Goal: Transaction & Acquisition: Download file/media

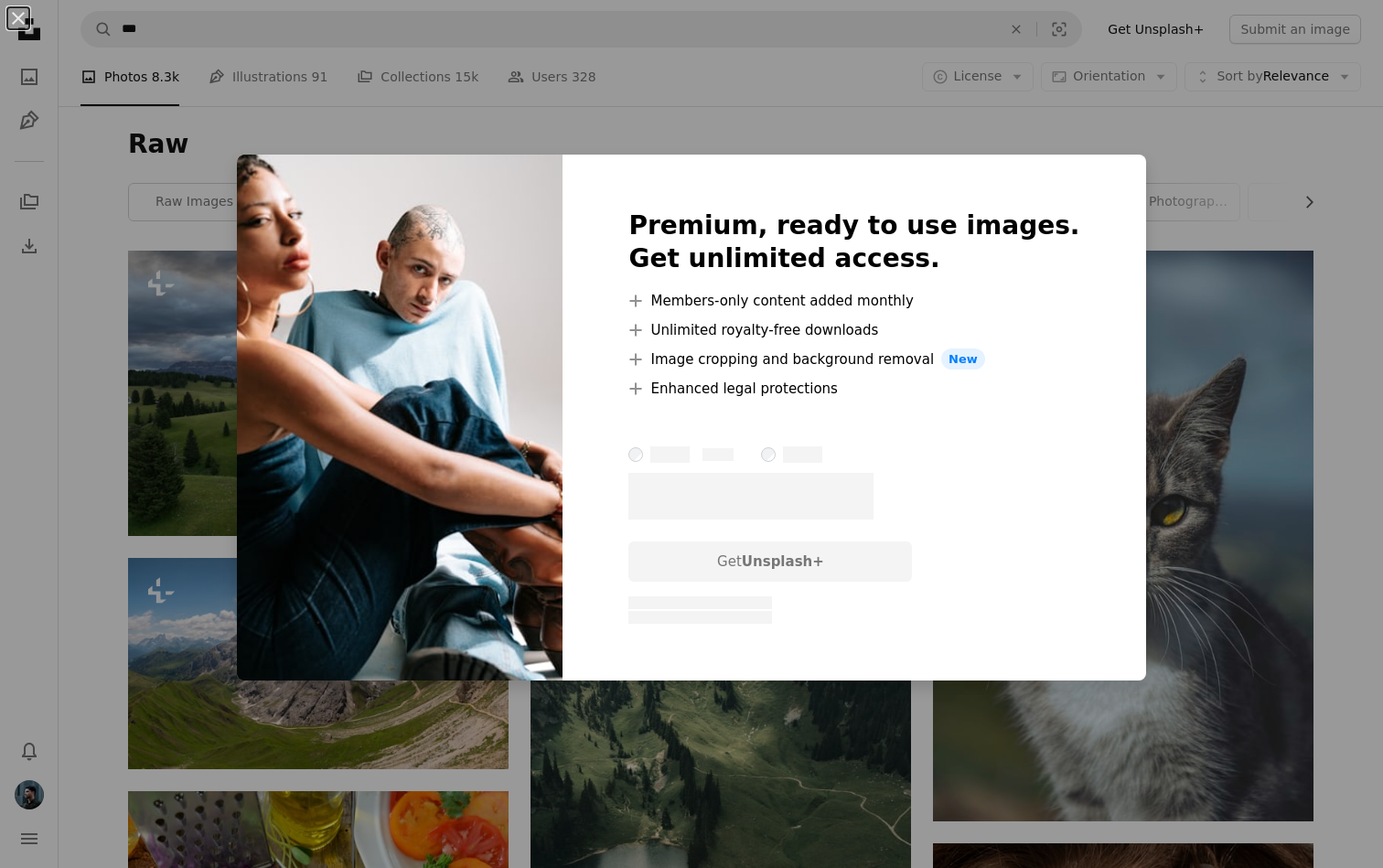
scroll to position [33981, 0]
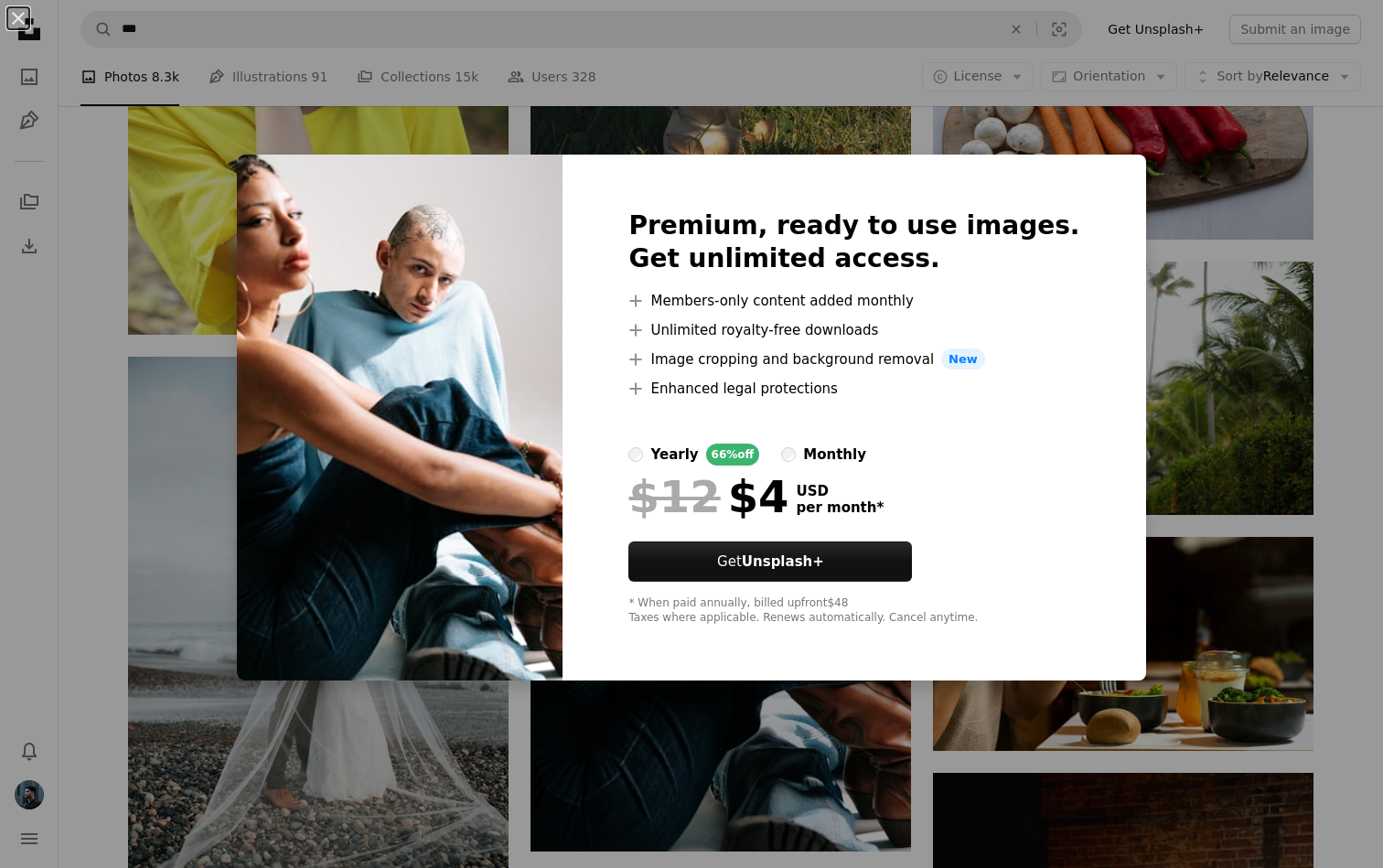
click at [1103, 716] on div "An X shape Premium, ready to use images. Get unlimited access. A plus sign Memb…" at bounding box center [691, 434] width 1383 height 868
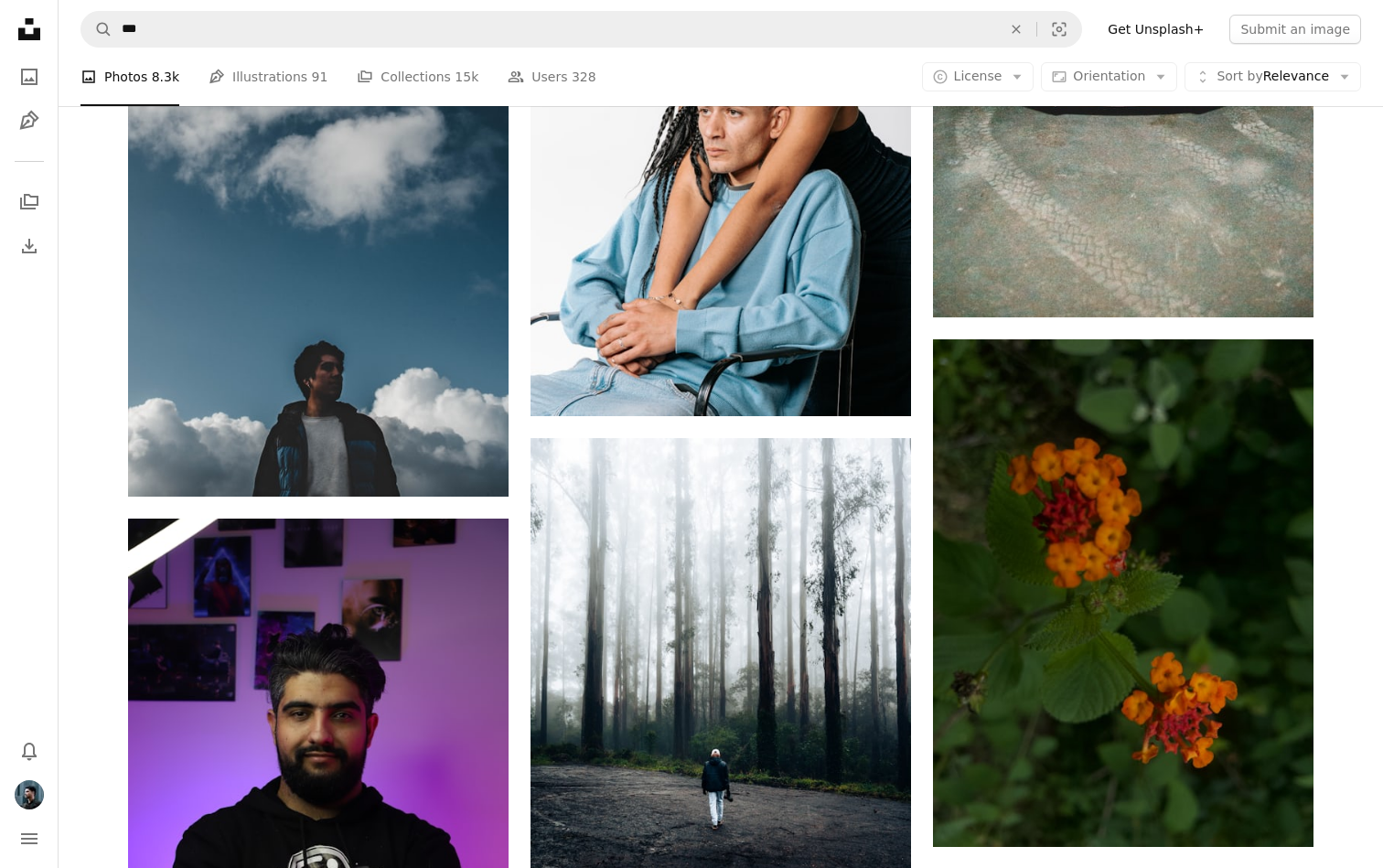
scroll to position [36795, 0]
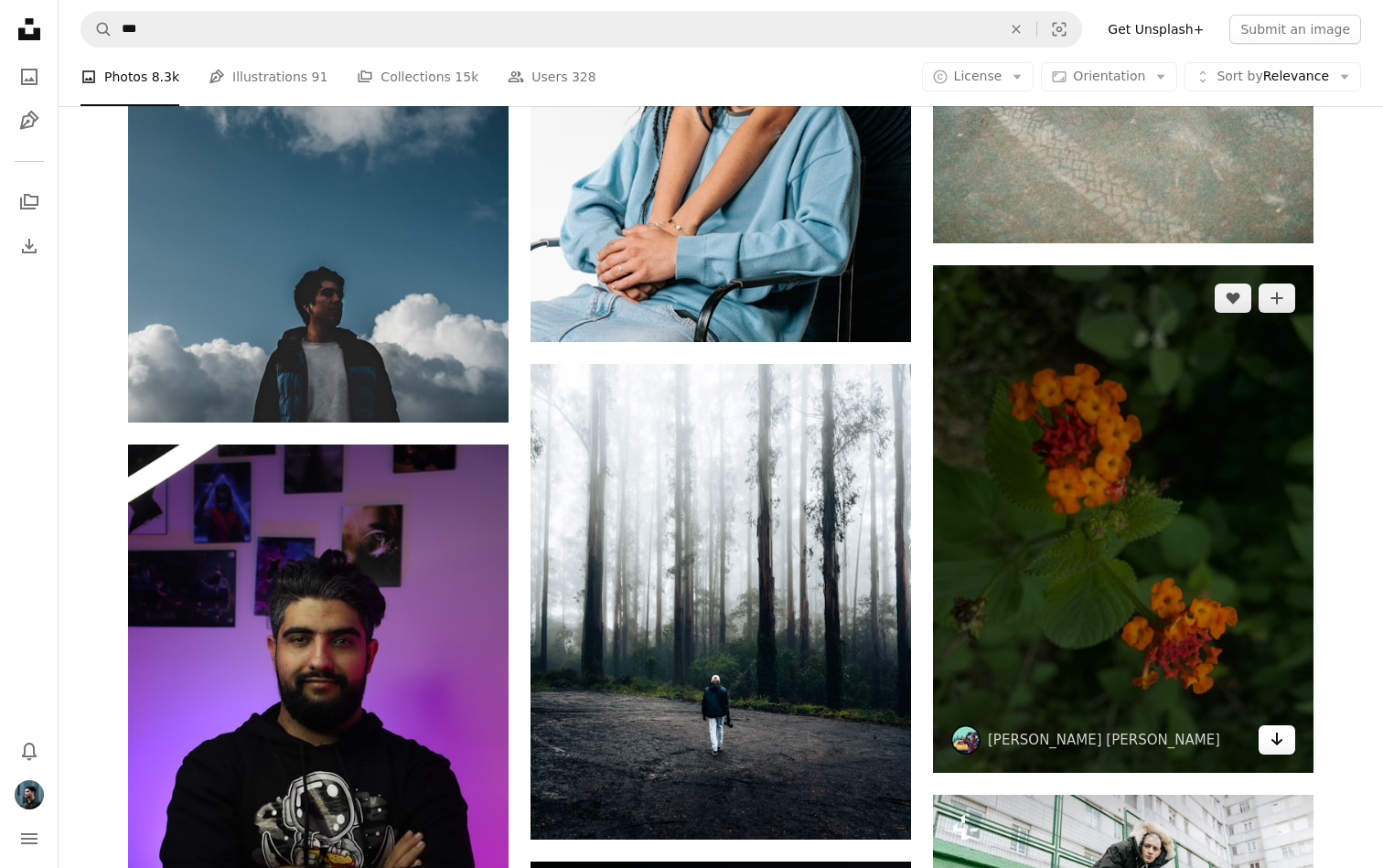
click at [1278, 740] on icon "Arrow pointing down" at bounding box center [1277, 739] width 15 height 22
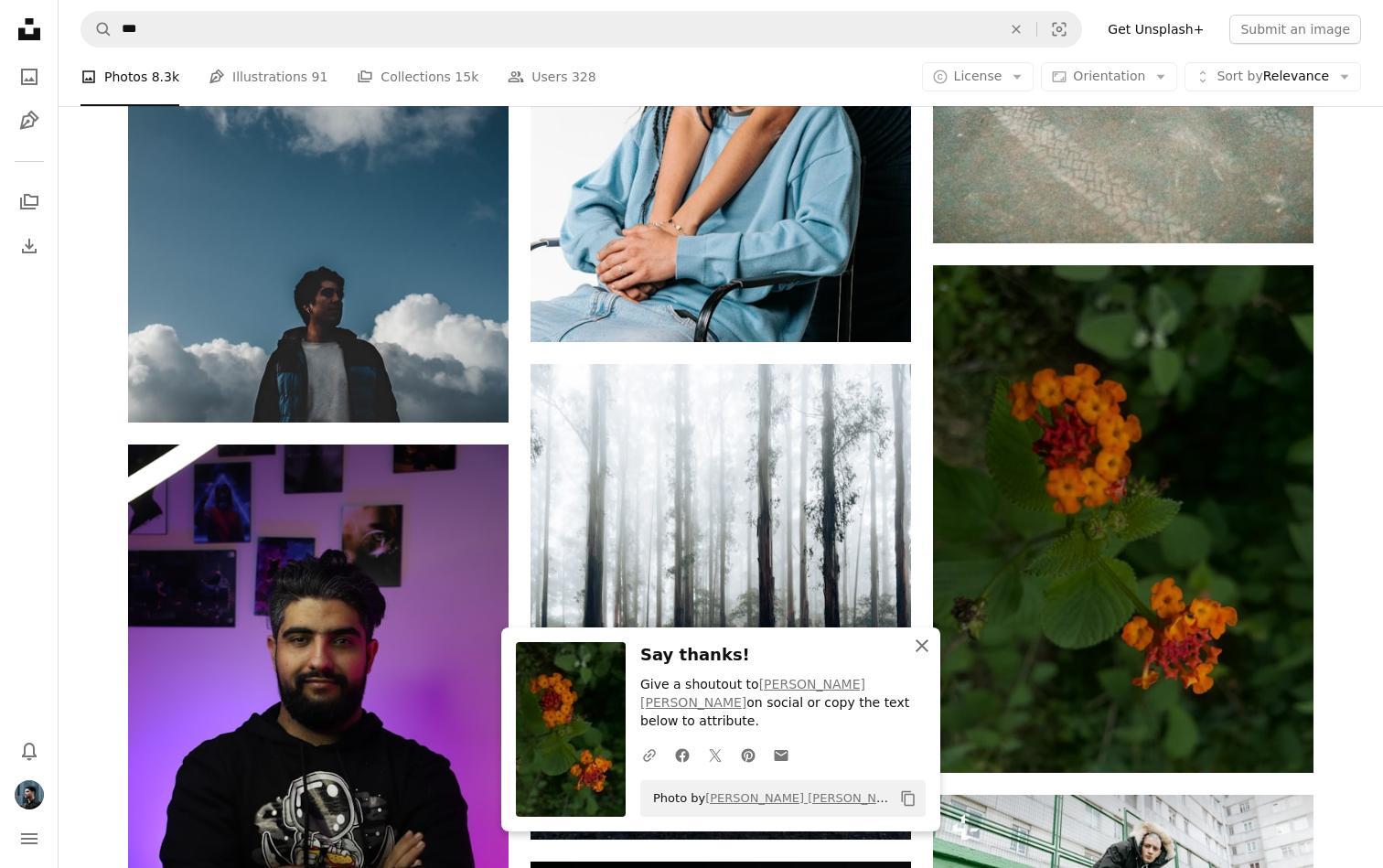
click at [920, 652] on icon "button" at bounding box center [922, 645] width 13 height 13
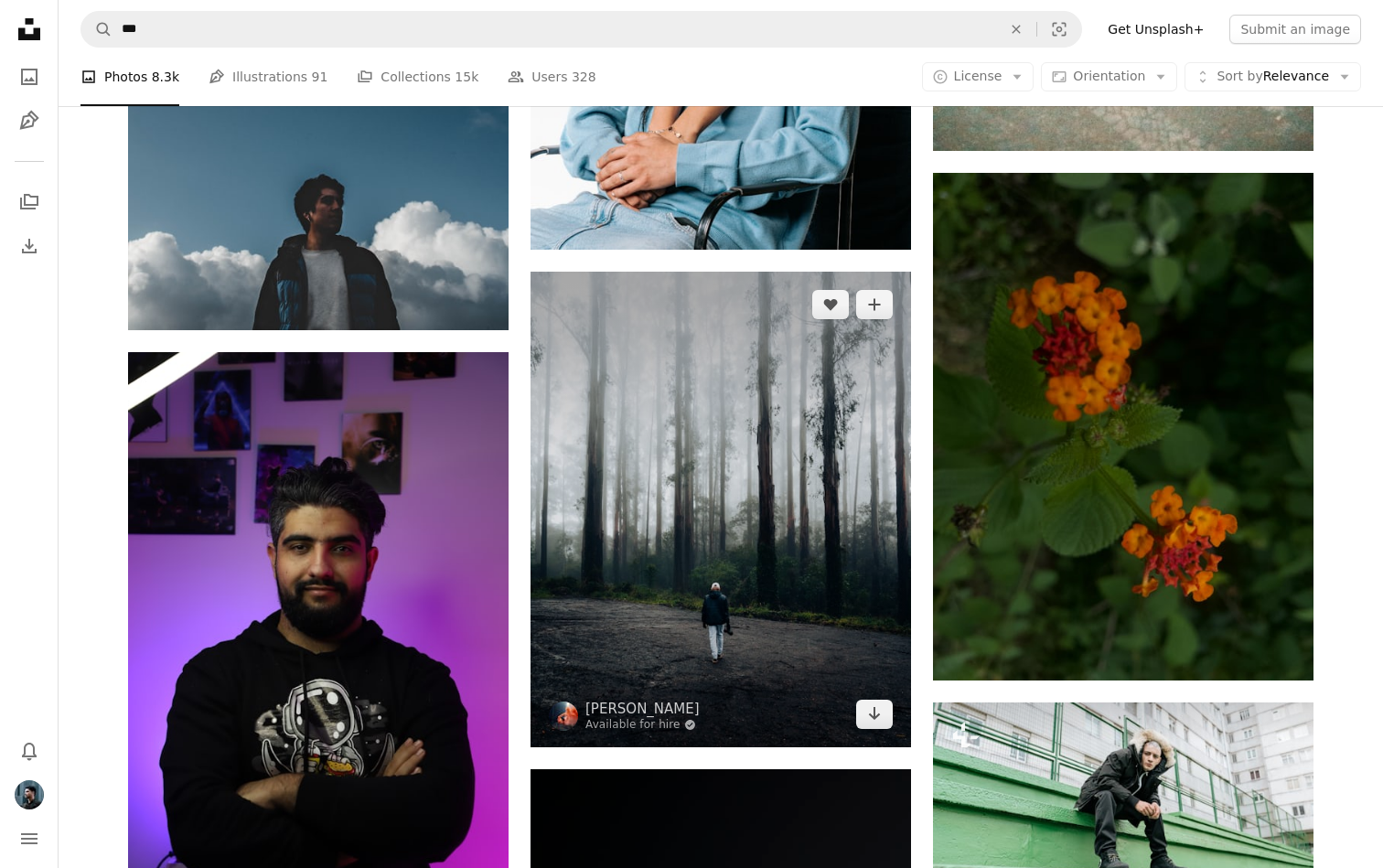
scroll to position [36930, 0]
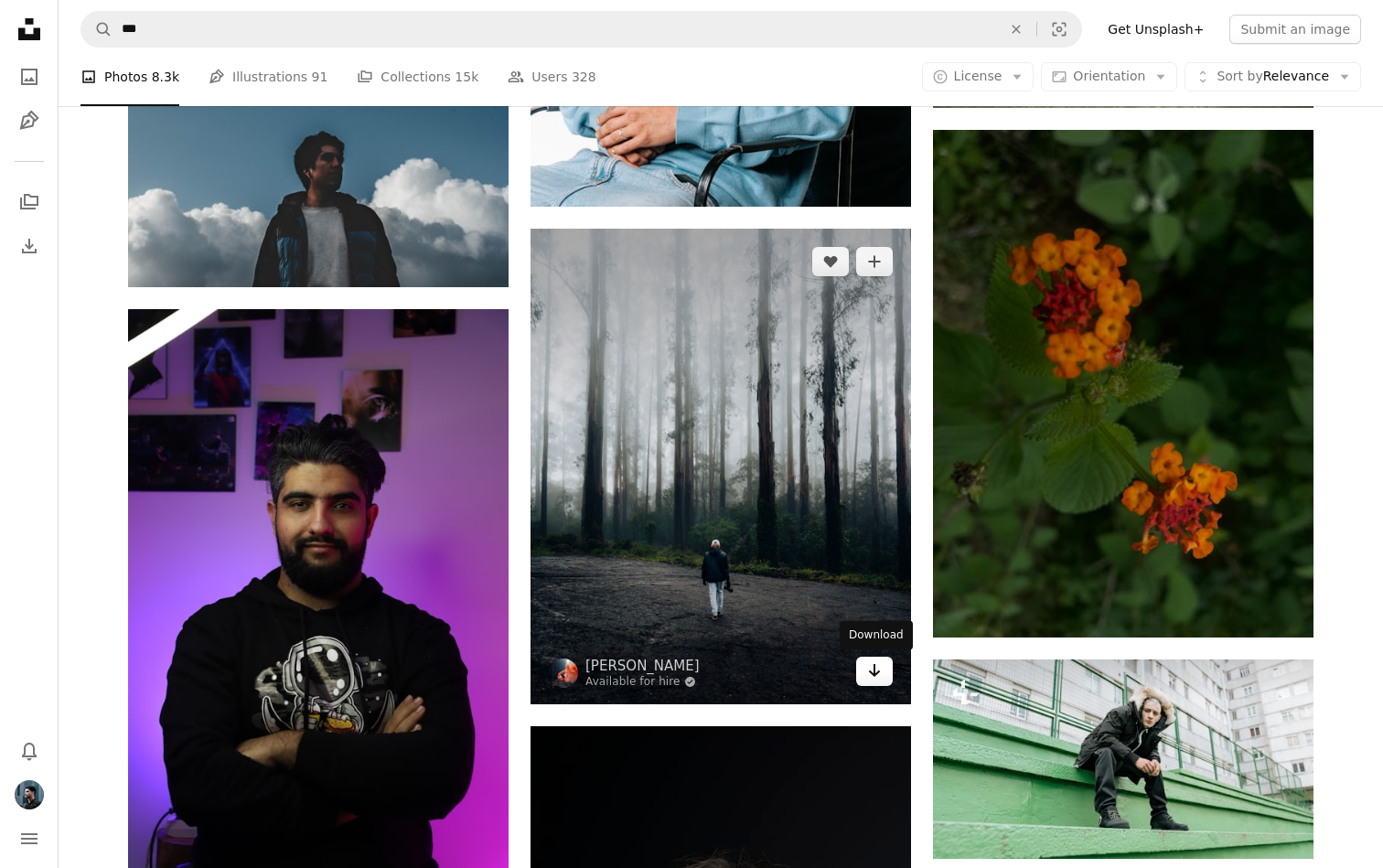
click at [876, 674] on icon "Download" at bounding box center [875, 670] width 12 height 13
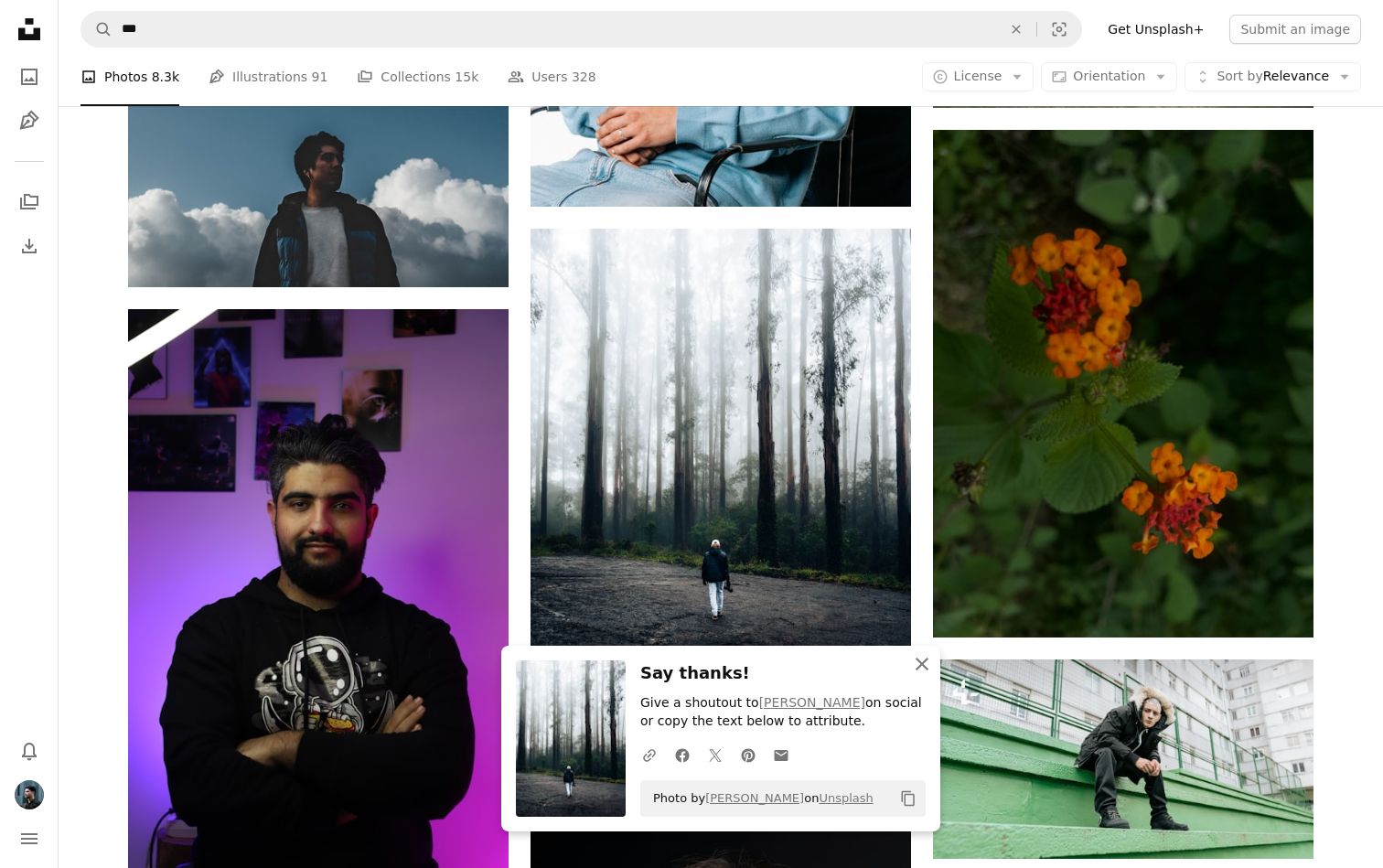
click at [921, 666] on icon "An X shape" at bounding box center [922, 664] width 22 height 22
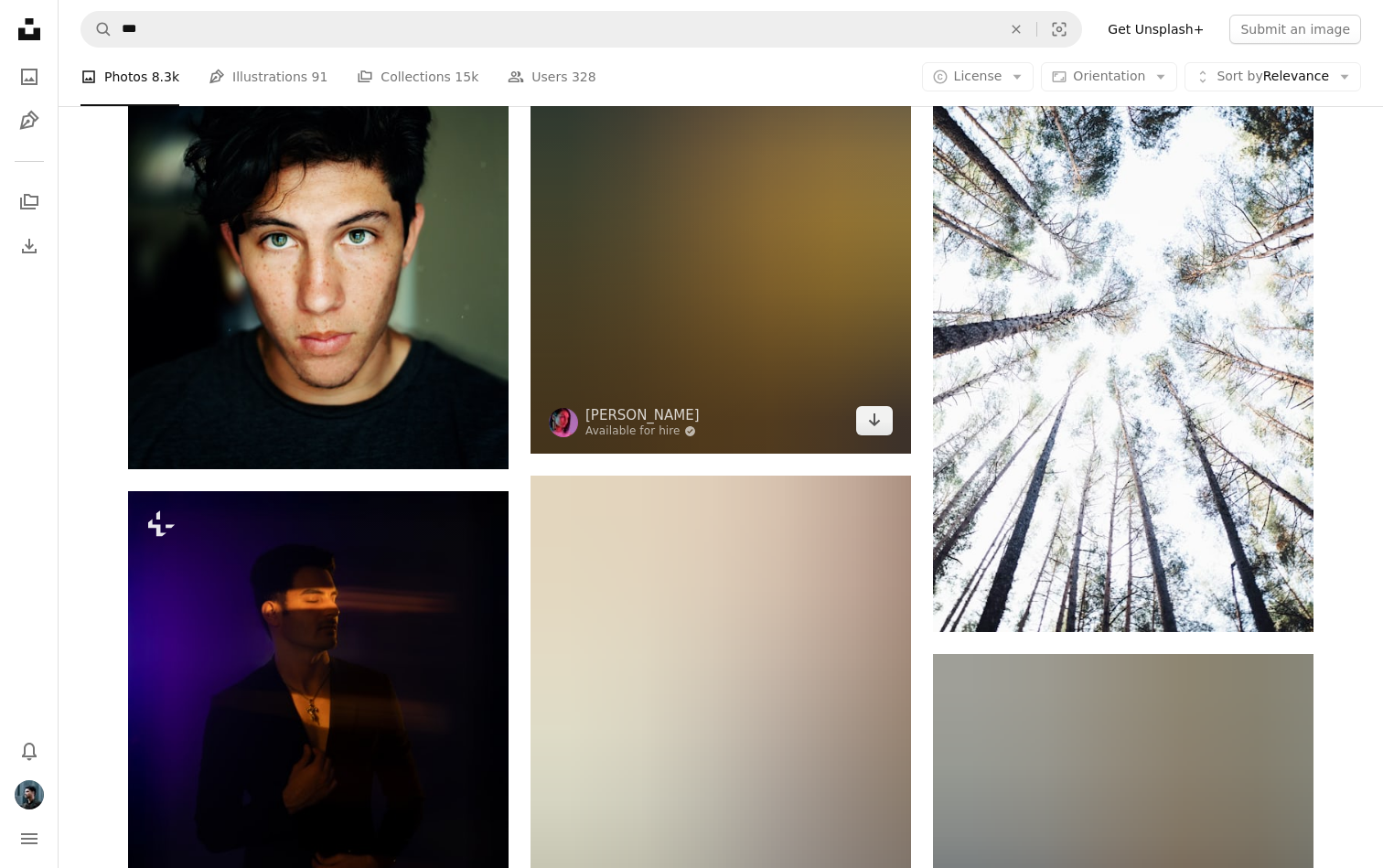
scroll to position [38723, 0]
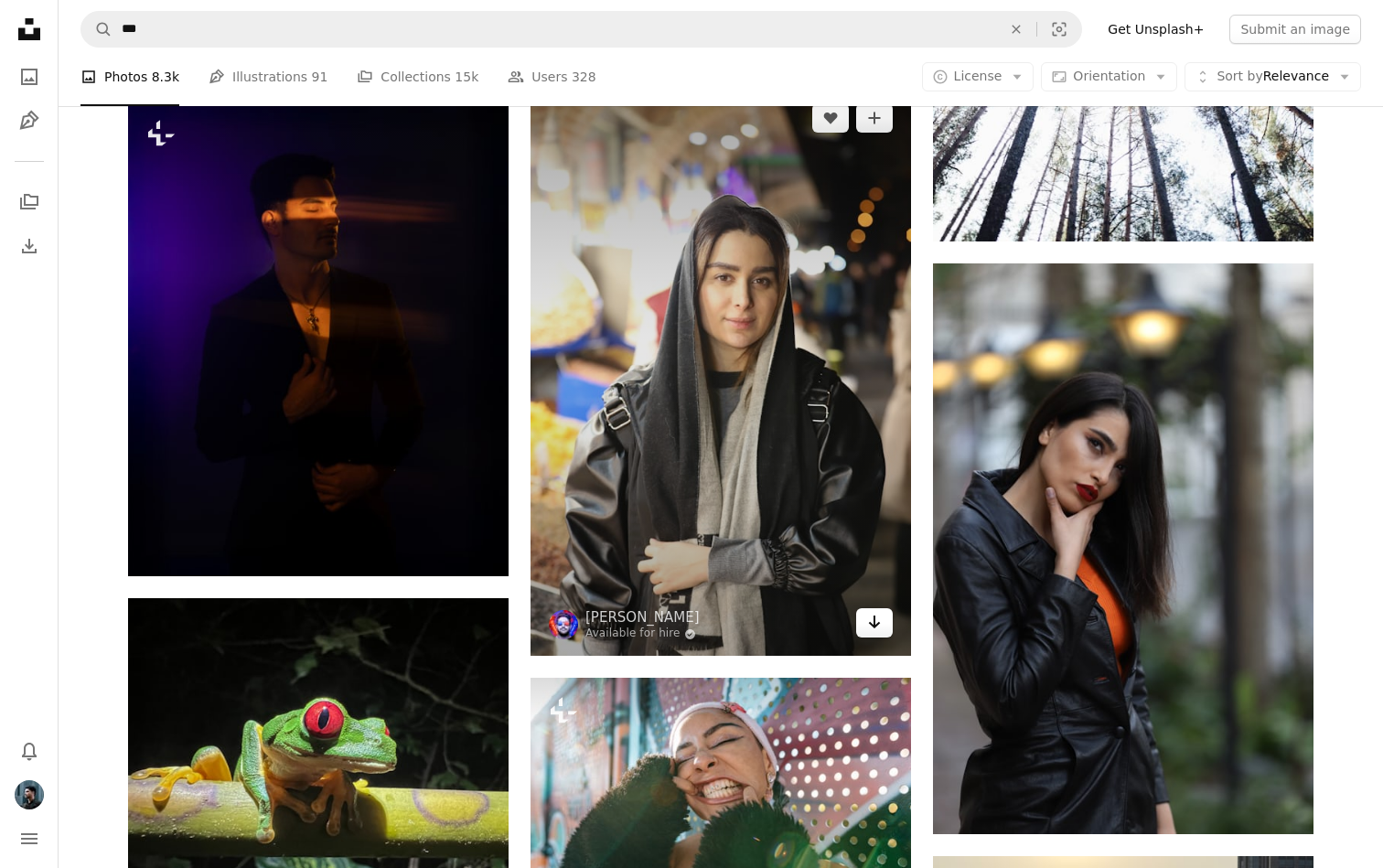
click at [874, 621] on icon "Download" at bounding box center [875, 621] width 12 height 13
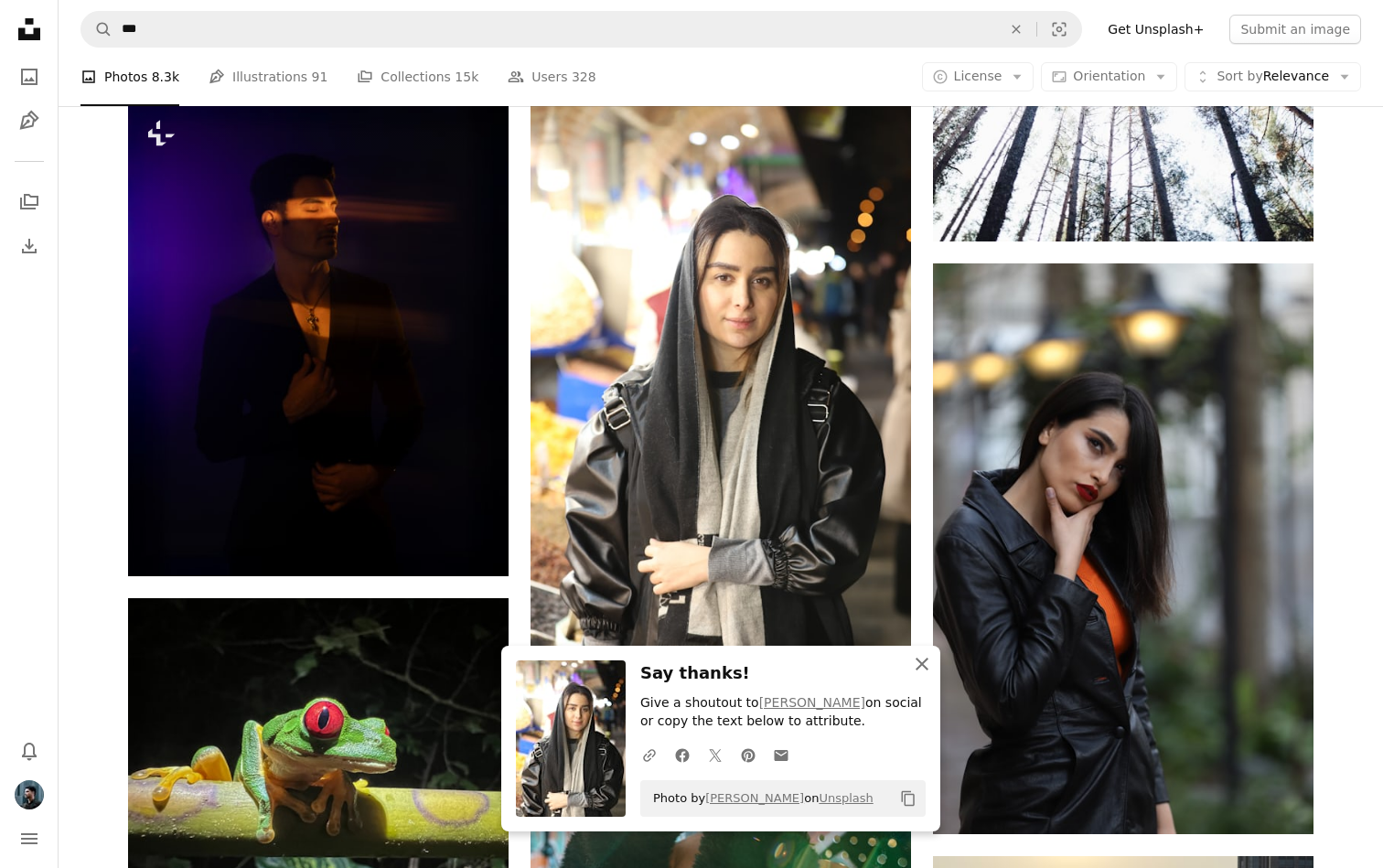
click at [923, 660] on icon "An X shape" at bounding box center [922, 664] width 22 height 22
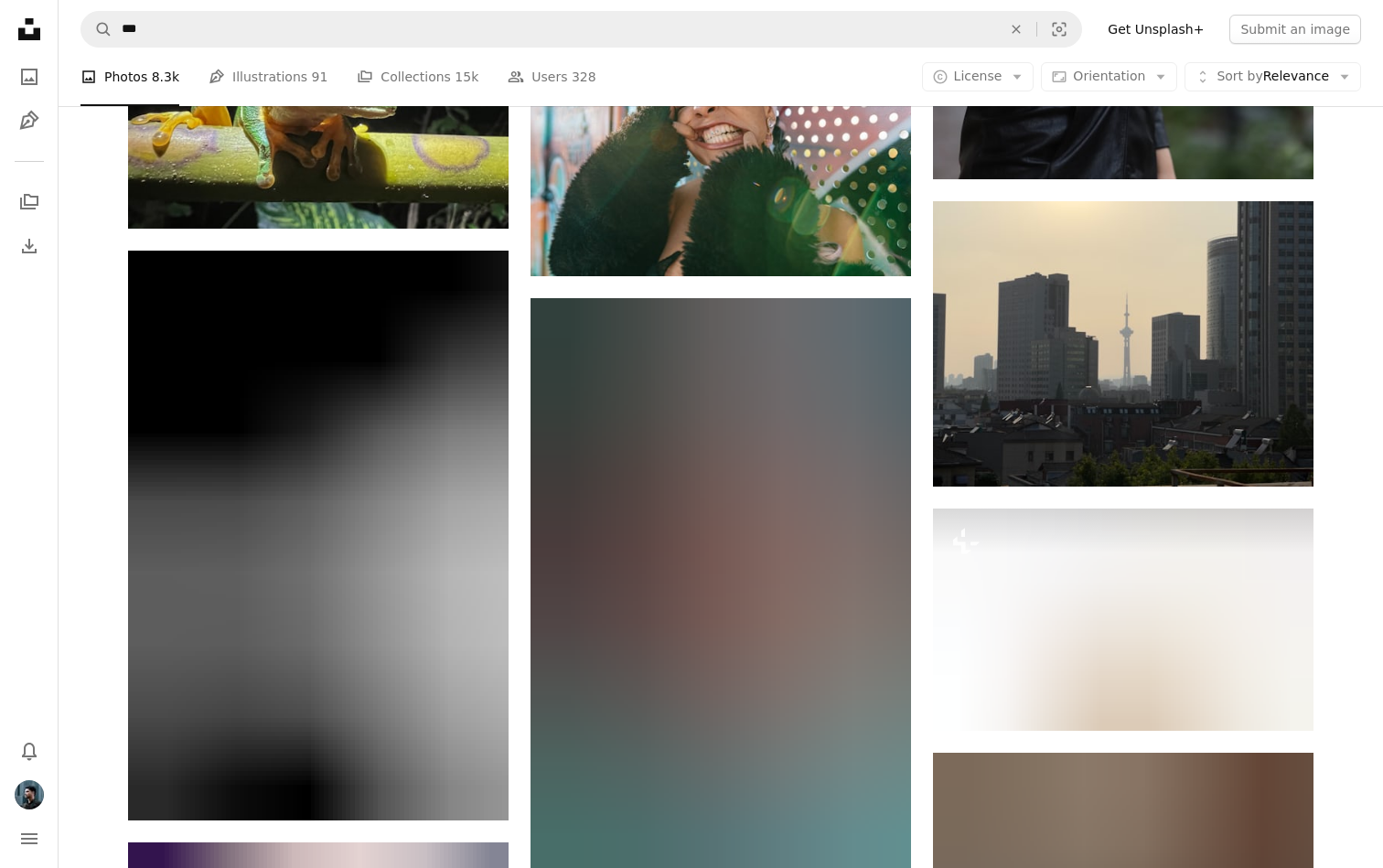
scroll to position [39379, 0]
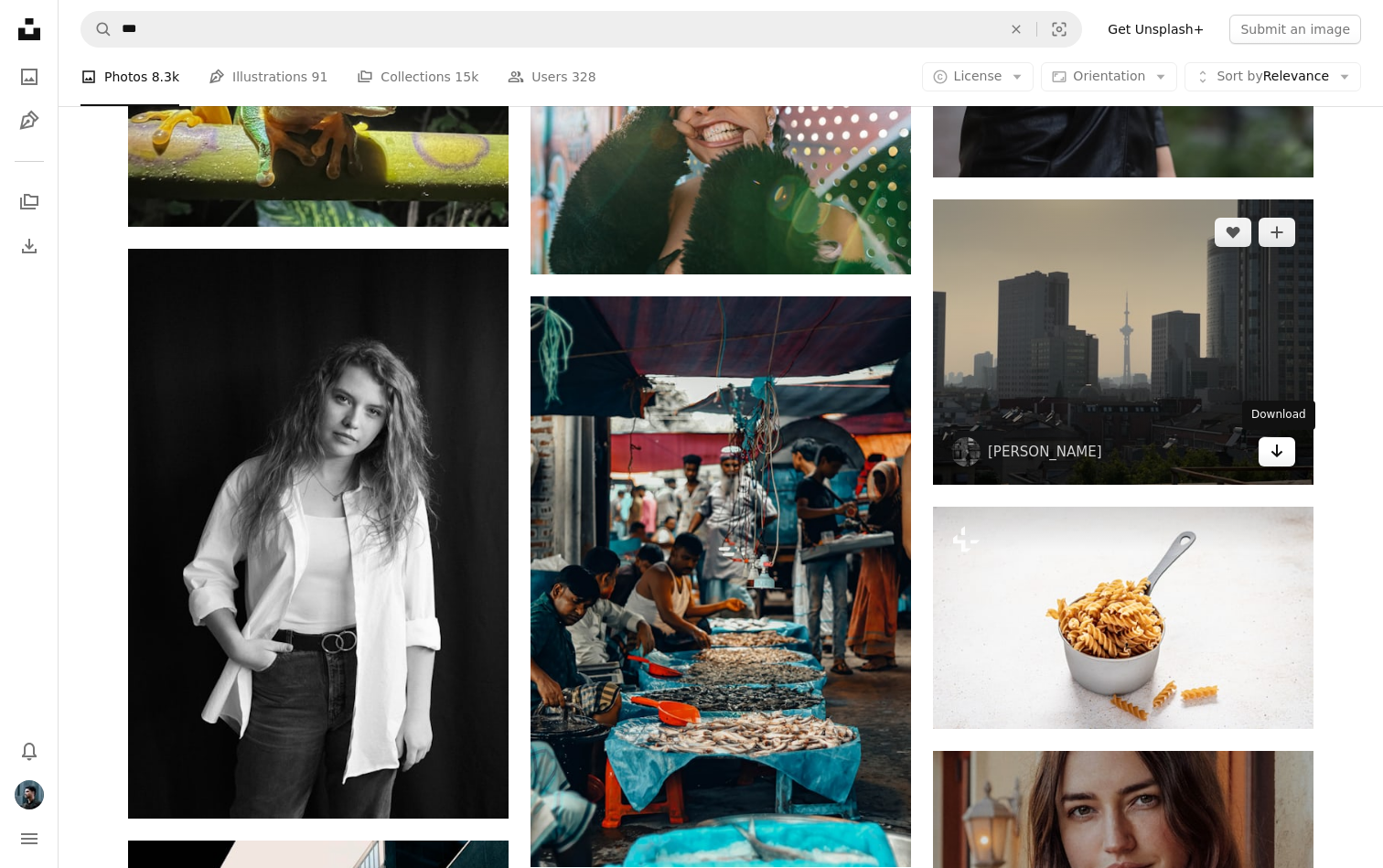
click at [1282, 451] on icon "Download" at bounding box center [1278, 450] width 12 height 13
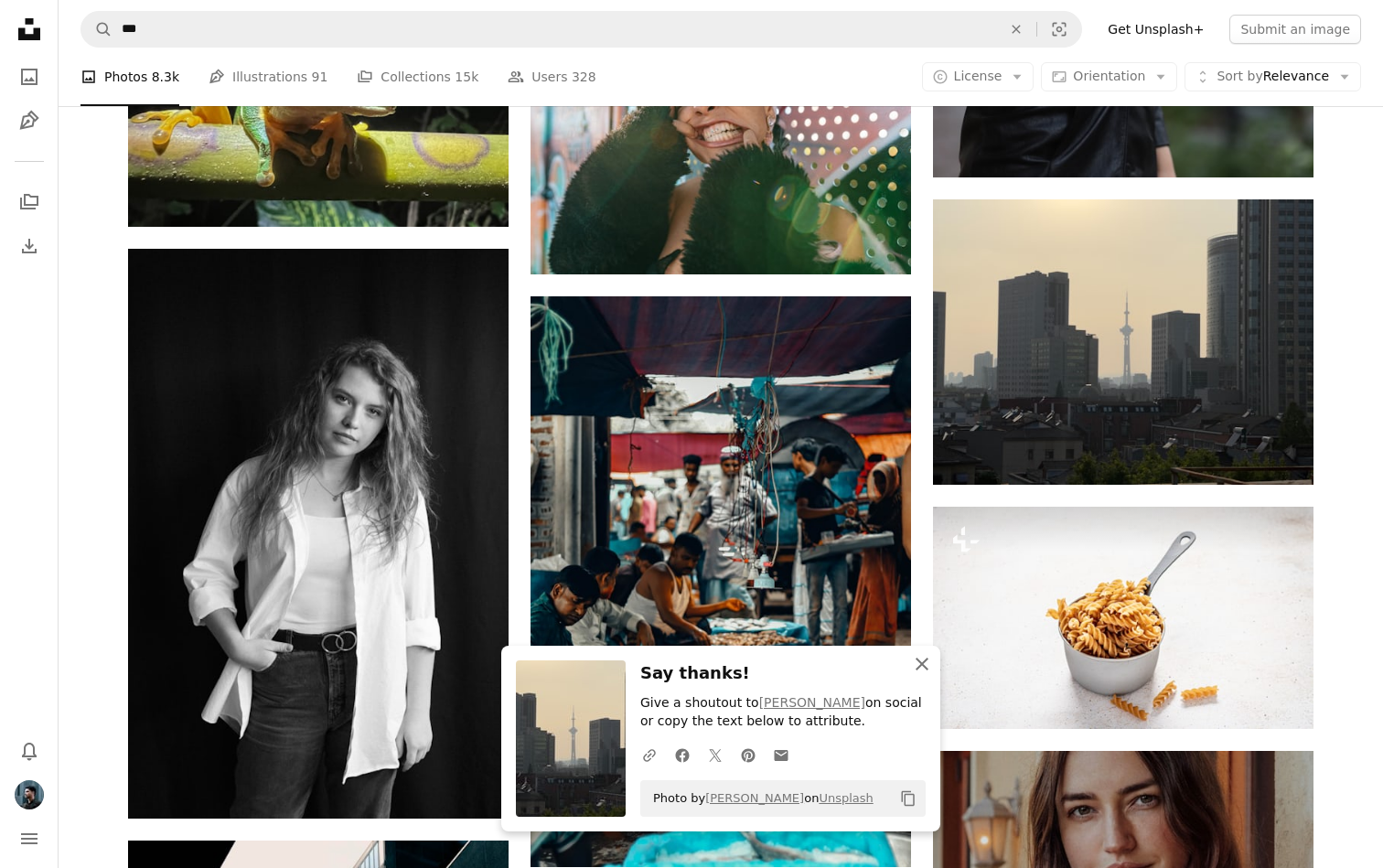
click at [920, 660] on icon "An X shape" at bounding box center [922, 664] width 22 height 22
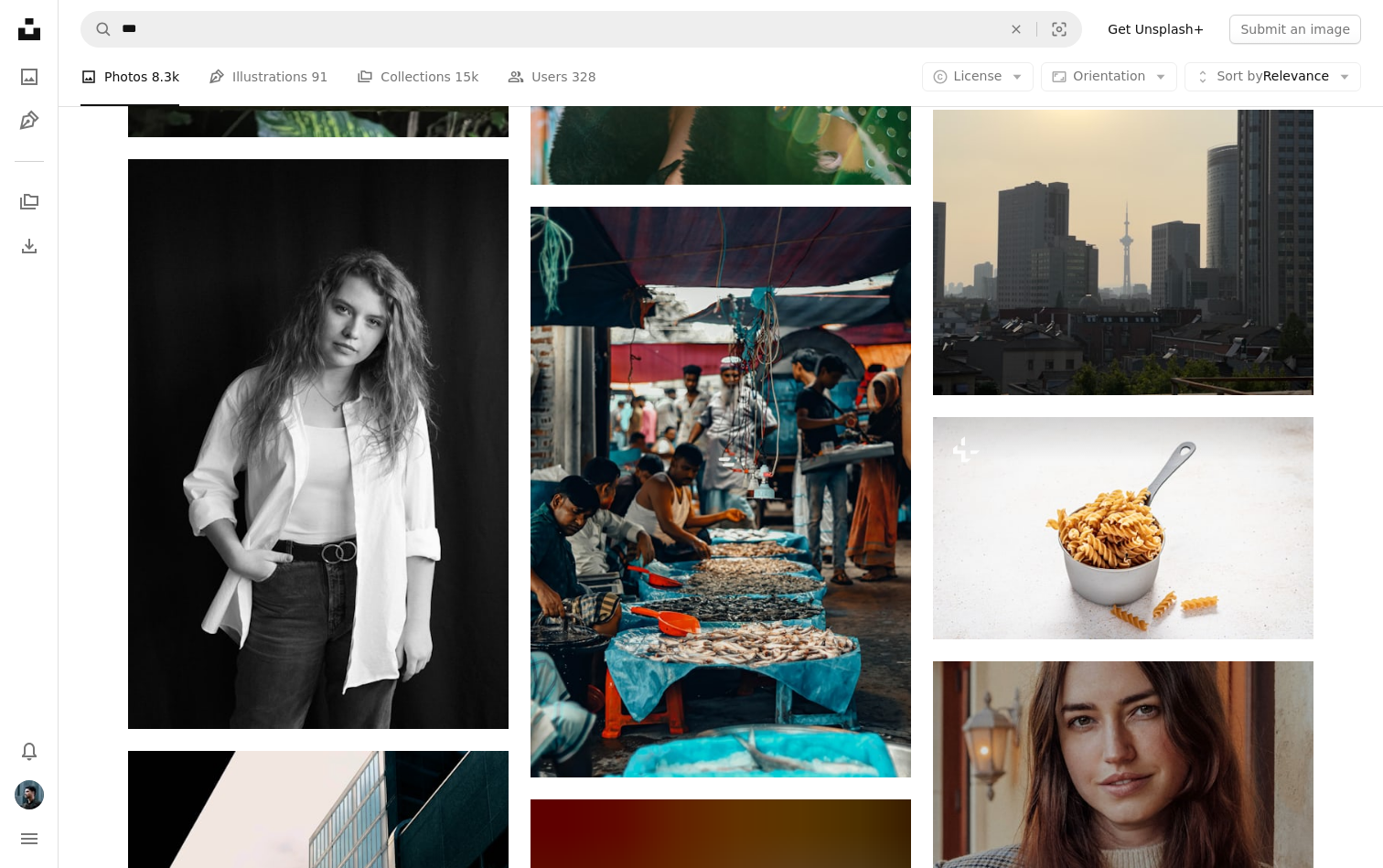
scroll to position [39477, 0]
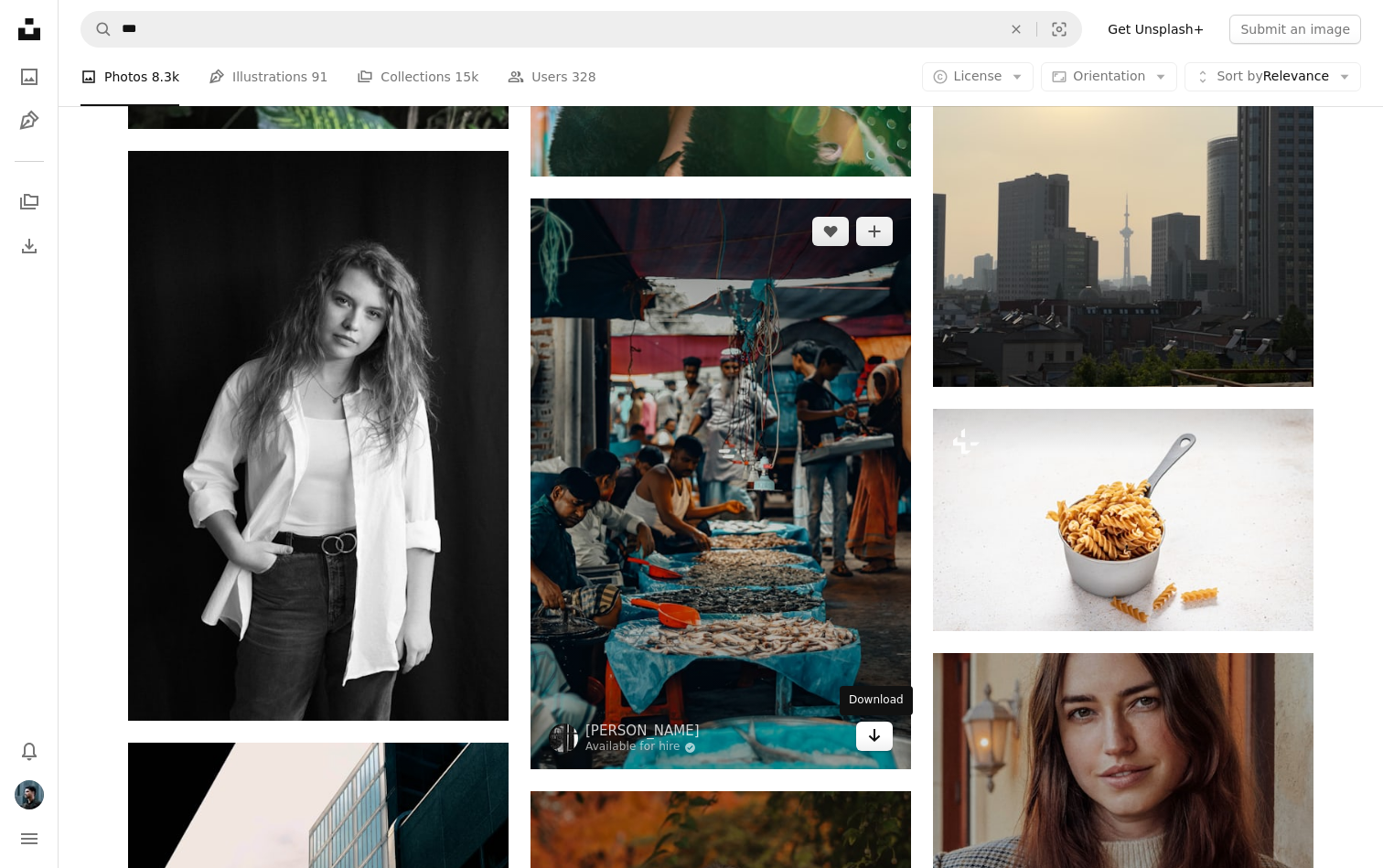
click at [871, 745] on icon "Arrow pointing down" at bounding box center [874, 735] width 15 height 22
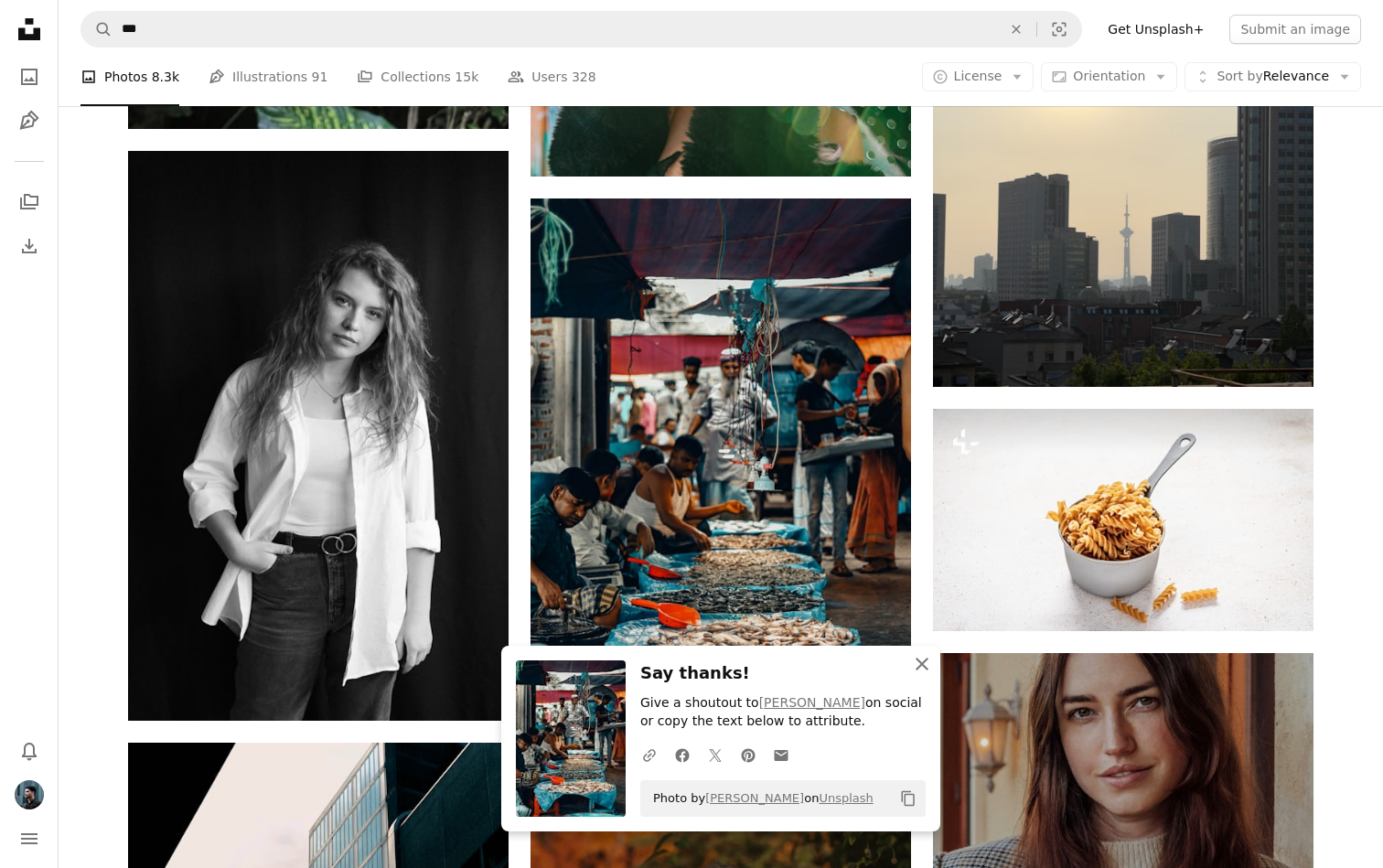
click at [927, 671] on icon "An X shape" at bounding box center [922, 664] width 22 height 22
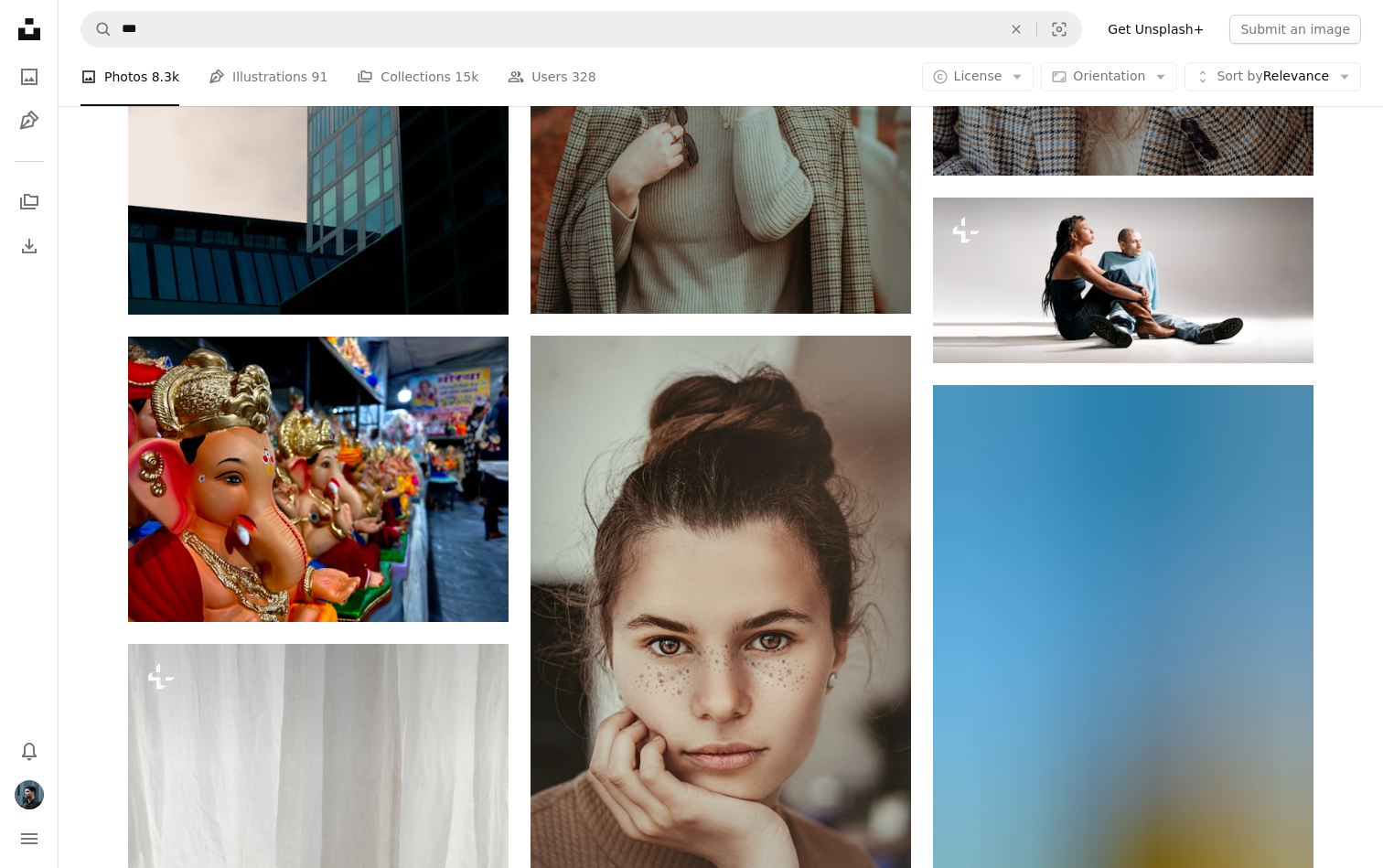
scroll to position [40435, 0]
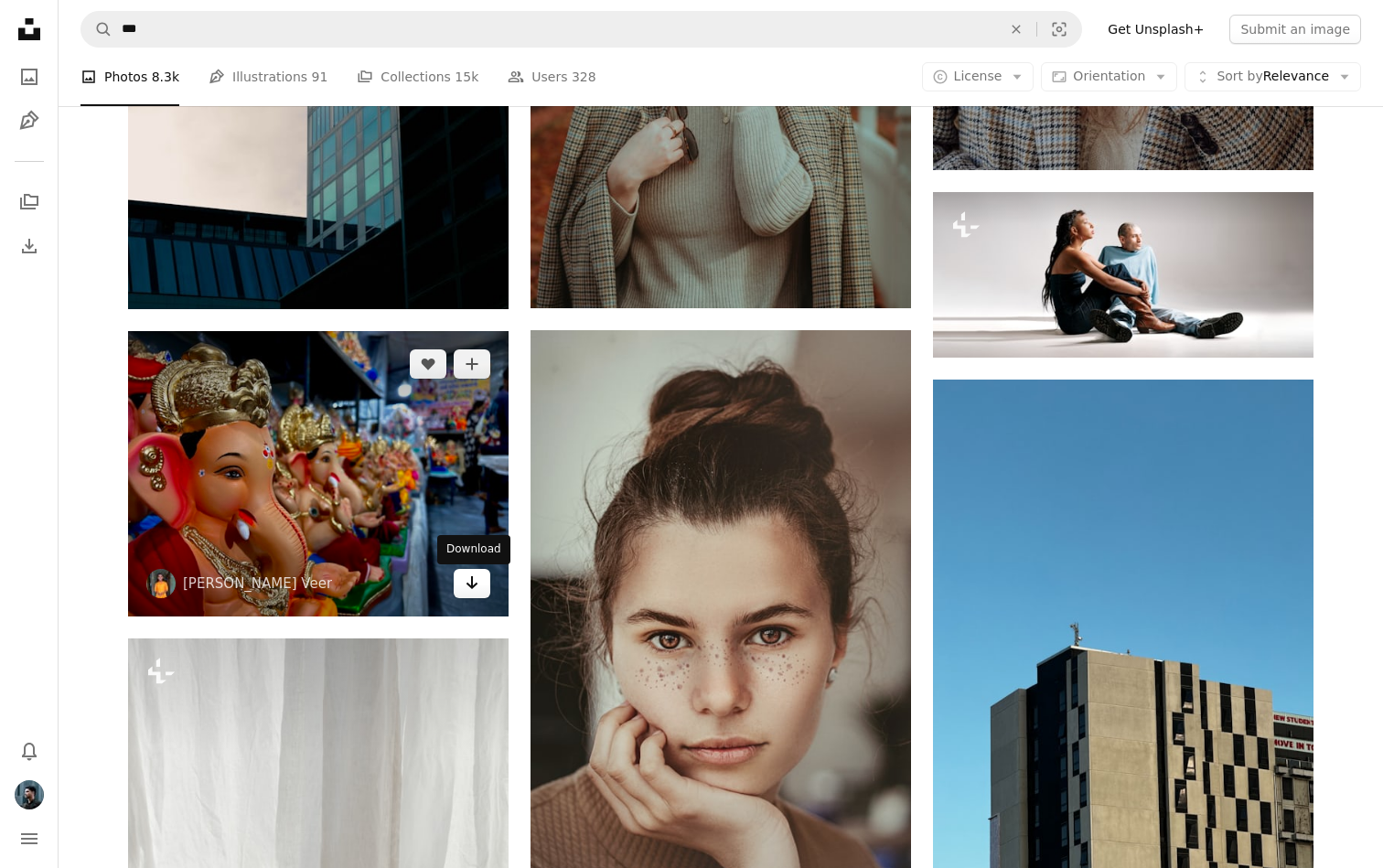
click at [474, 587] on icon "Download" at bounding box center [473, 582] width 12 height 13
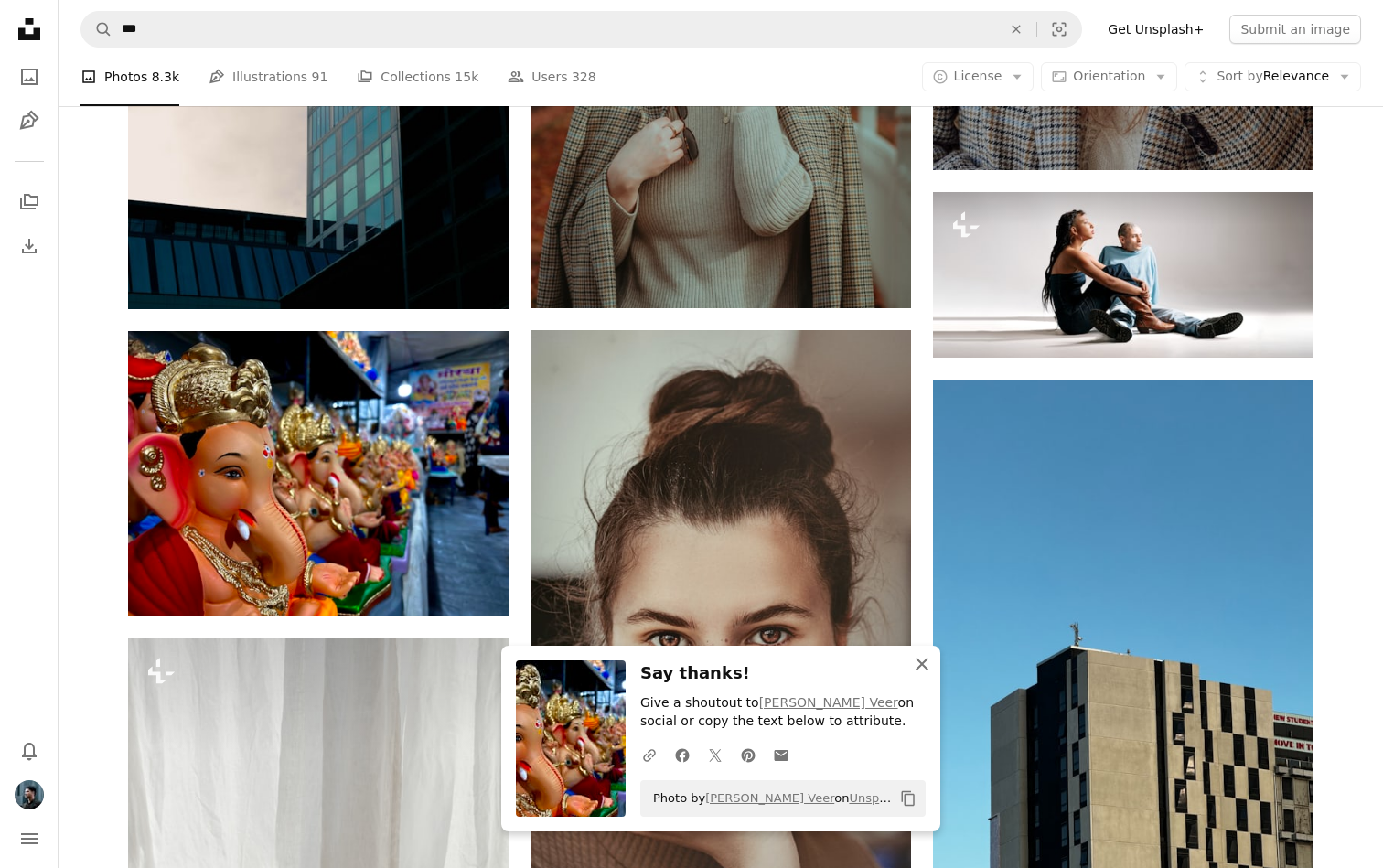
click at [925, 658] on icon "An X shape" at bounding box center [922, 664] width 22 height 22
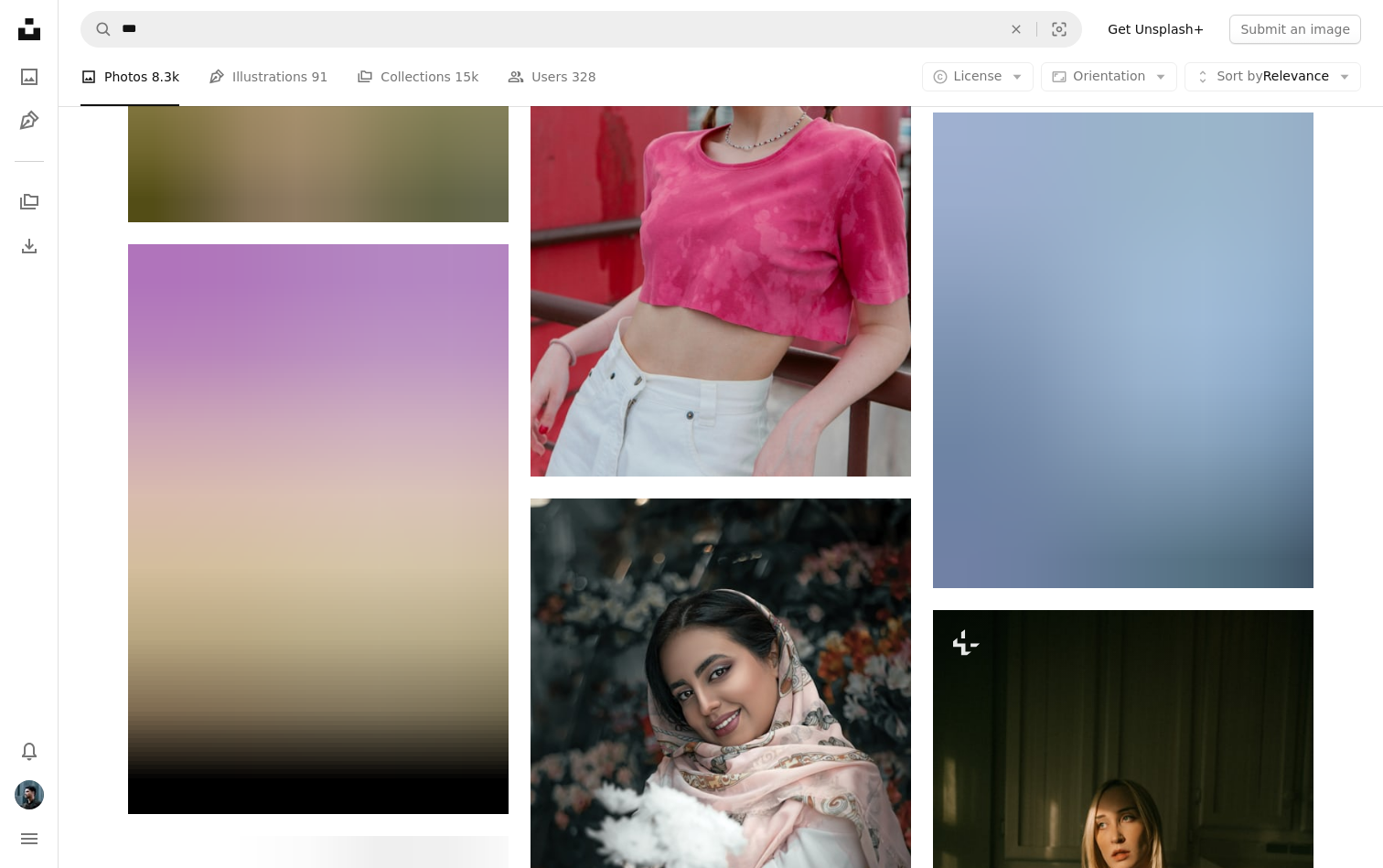
scroll to position [41748, 0]
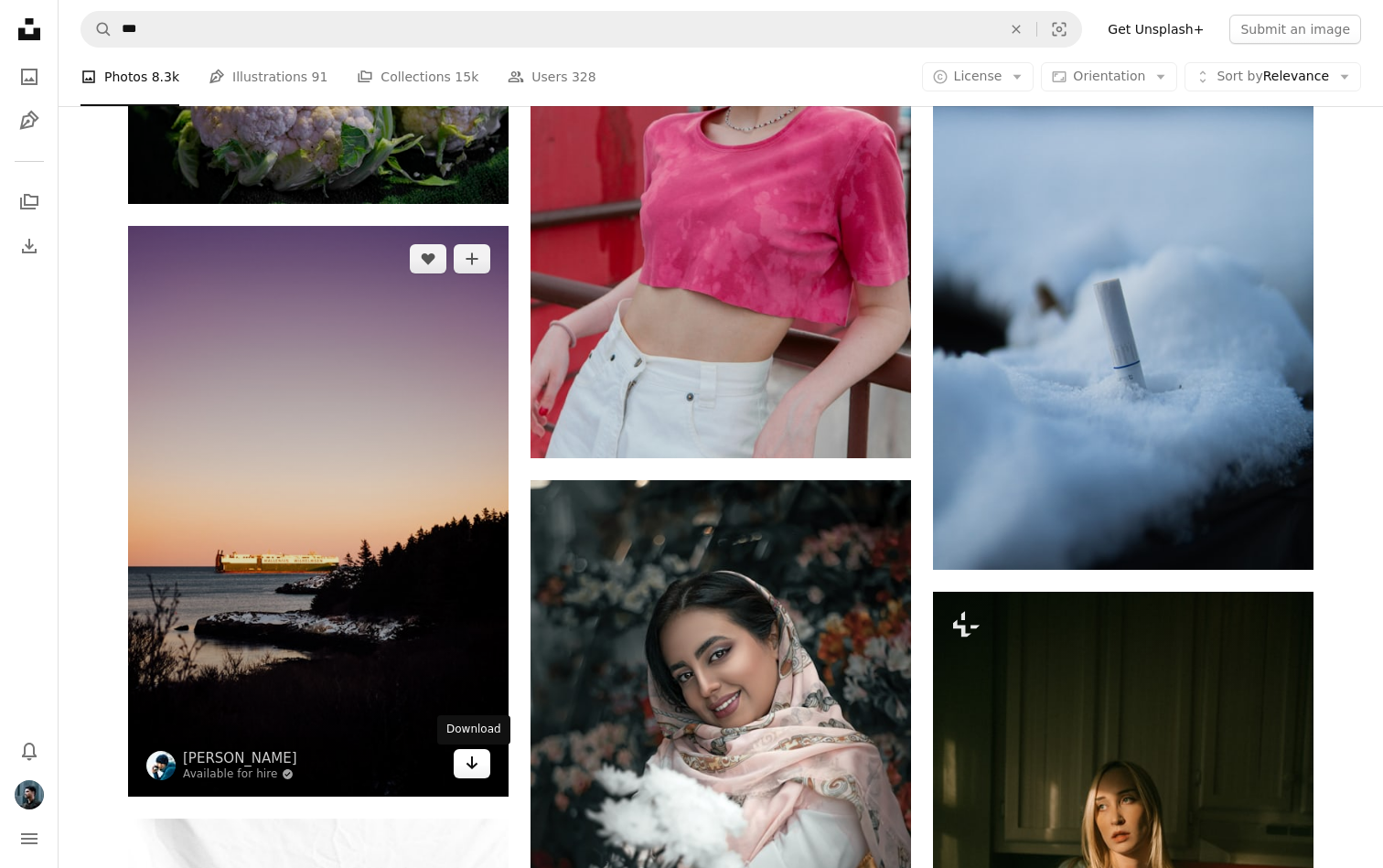
click at [466, 755] on icon "Arrow pointing down" at bounding box center [472, 763] width 15 height 22
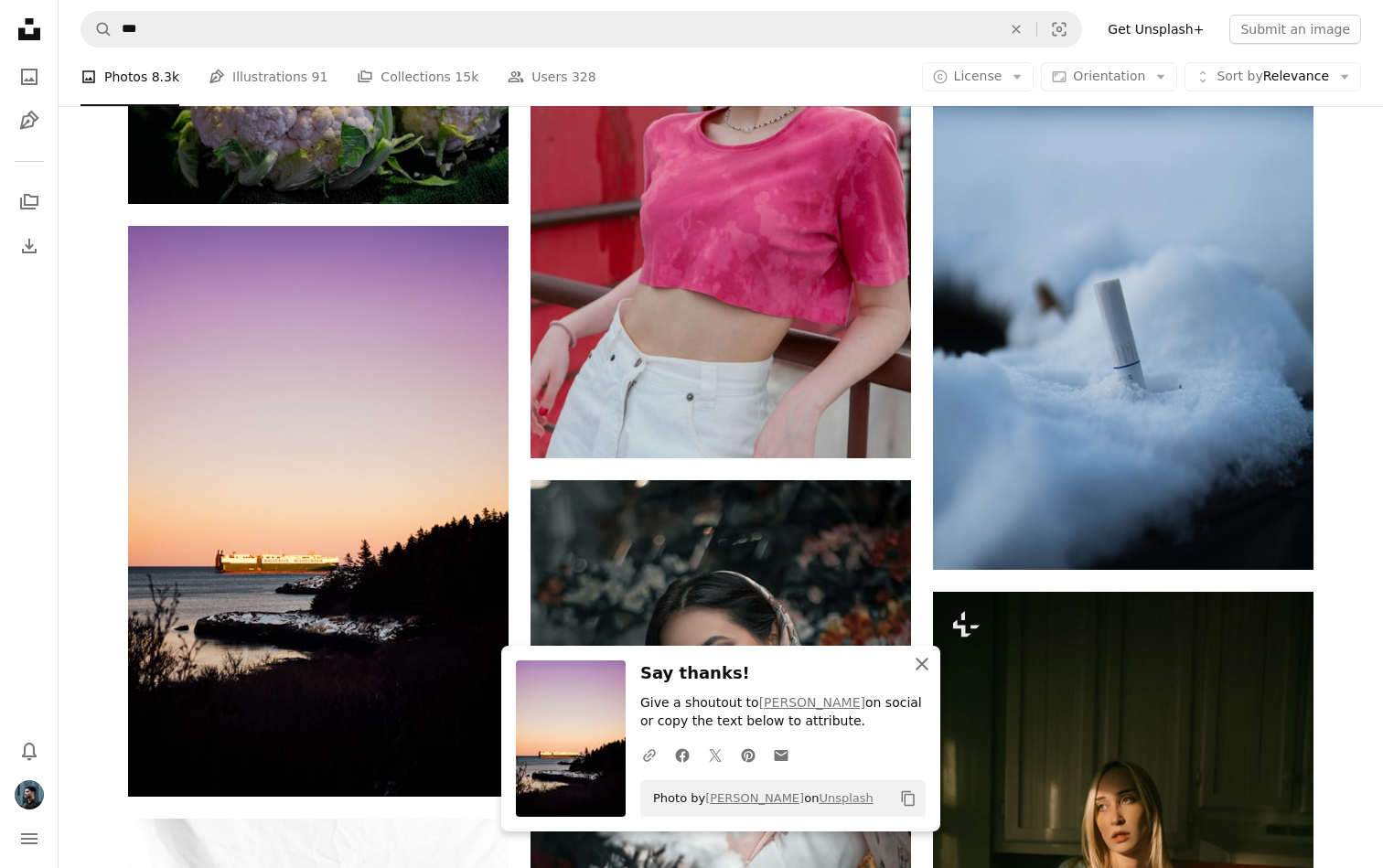
click at [923, 658] on icon "An X shape" at bounding box center [922, 664] width 22 height 22
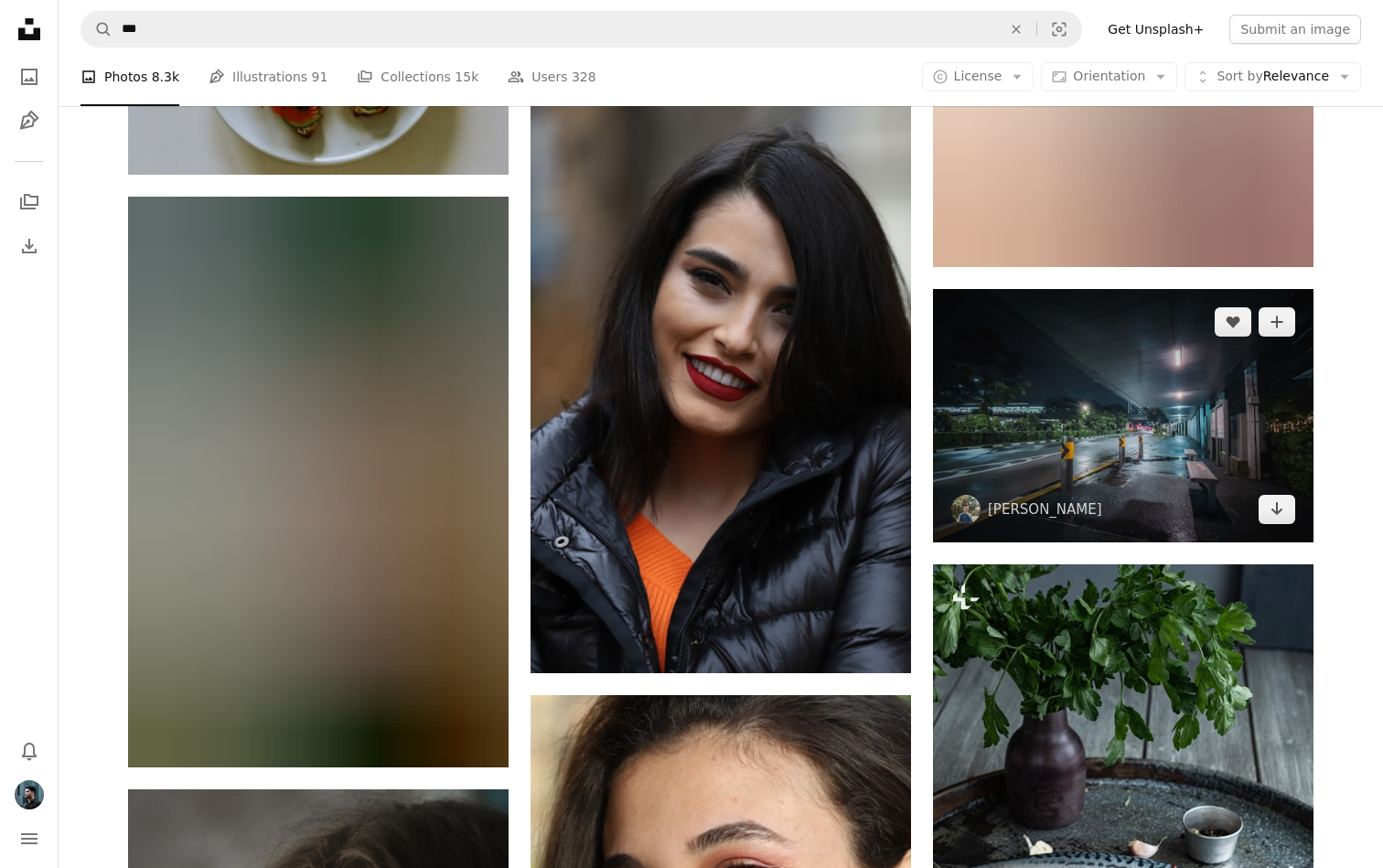
scroll to position [43267, 0]
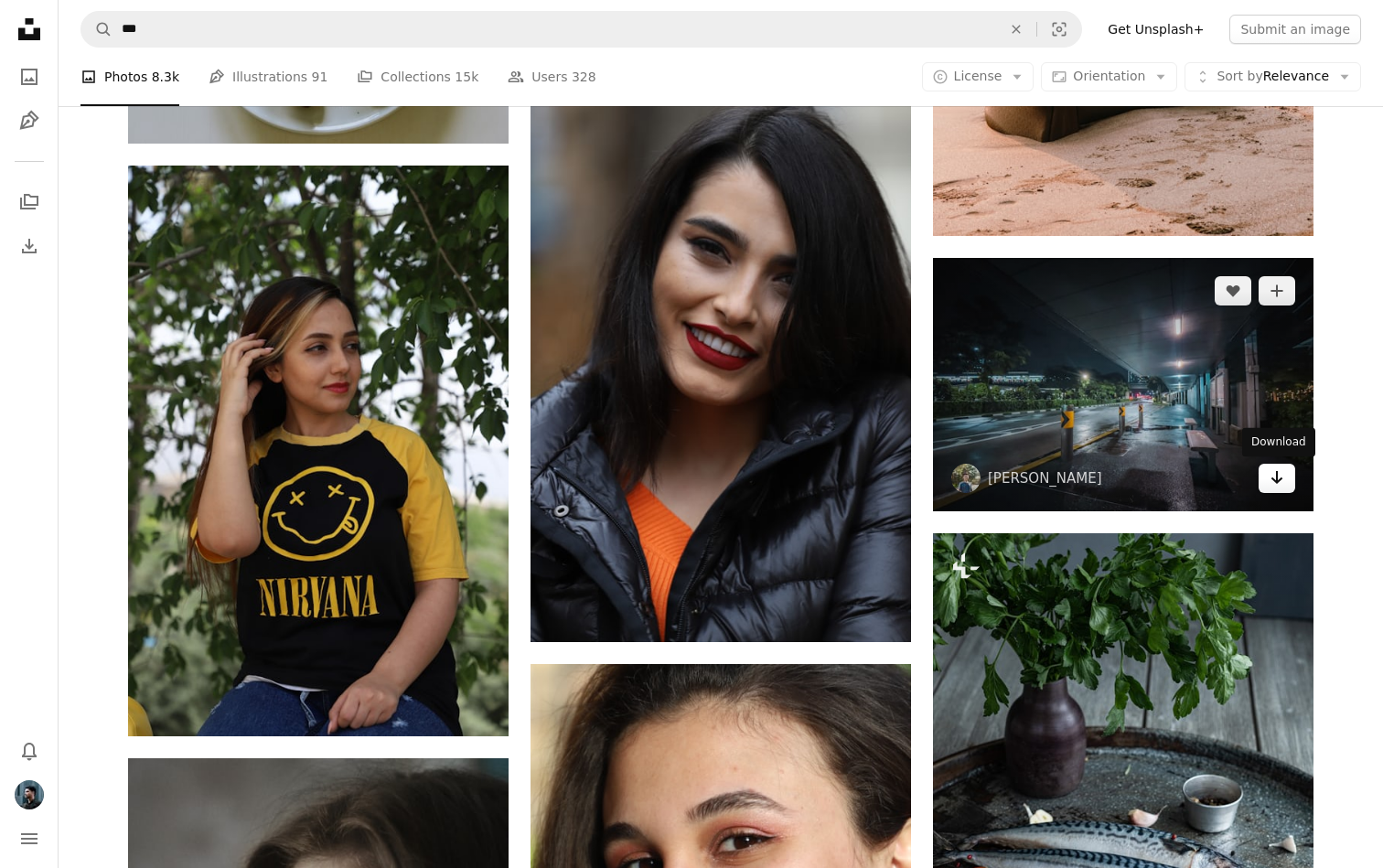
click at [1281, 469] on icon "Arrow pointing down" at bounding box center [1277, 478] width 15 height 22
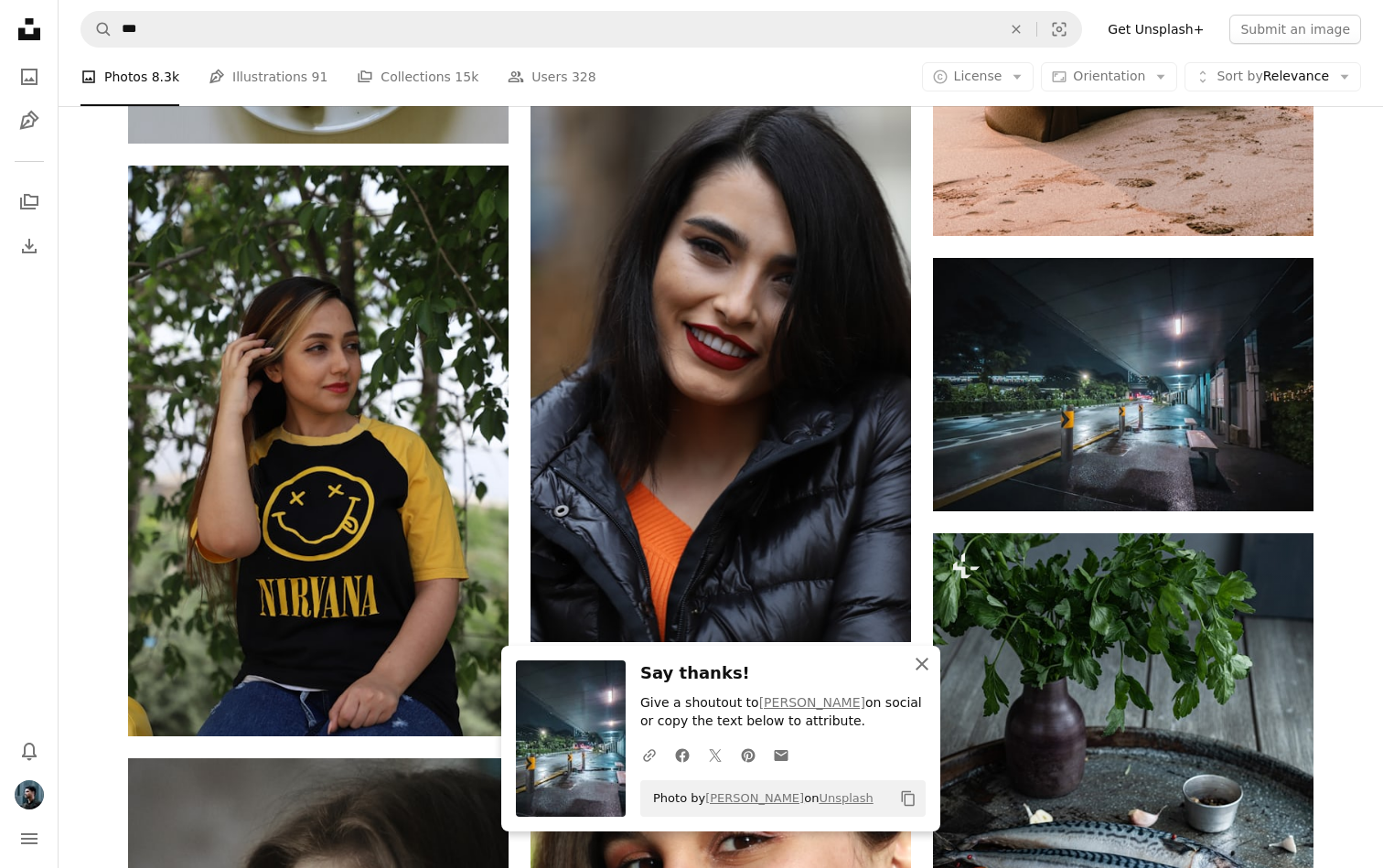
click at [922, 659] on icon "An X shape" at bounding box center [922, 664] width 22 height 22
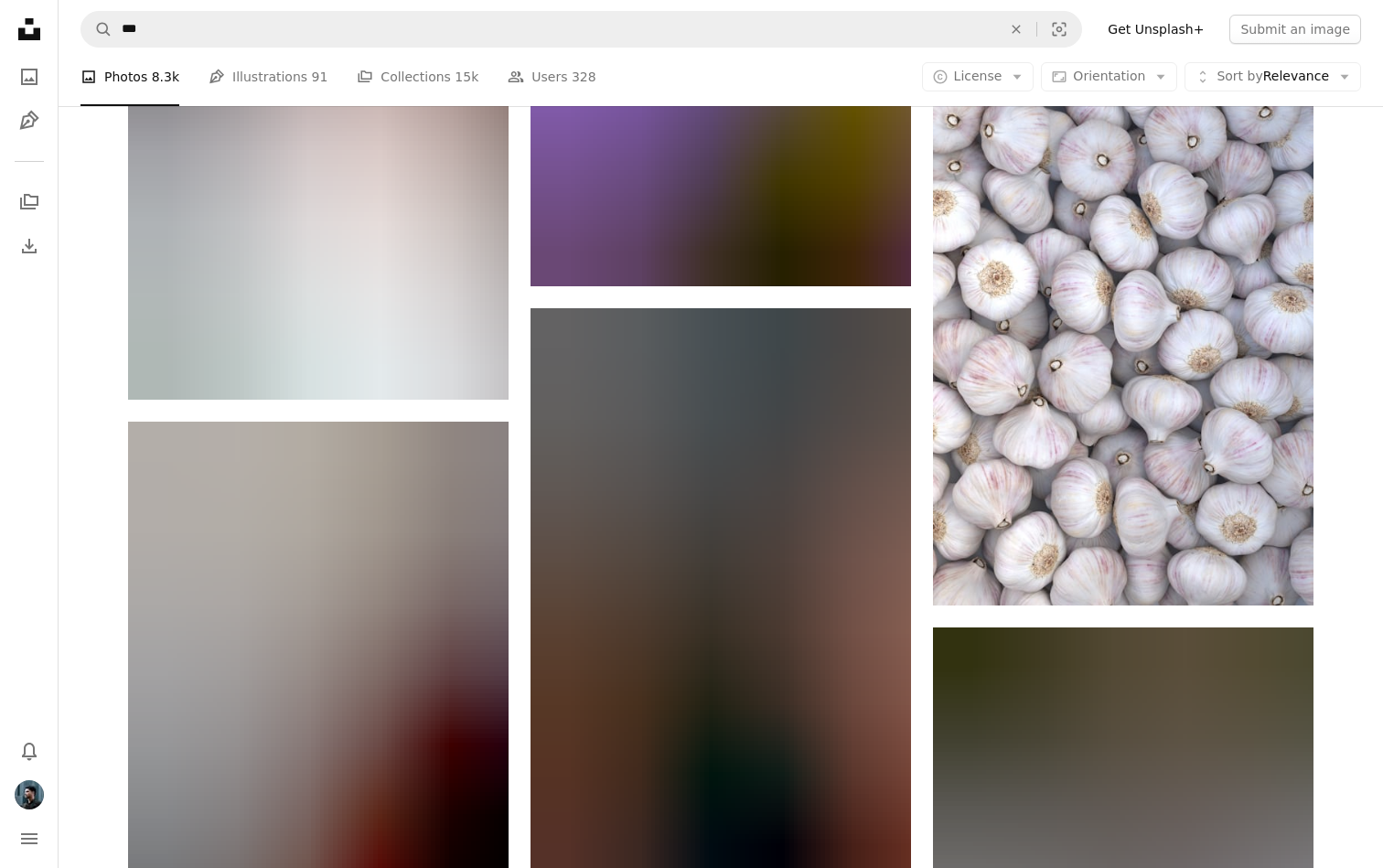
scroll to position [49985, 0]
